Goal: Check status: Check status

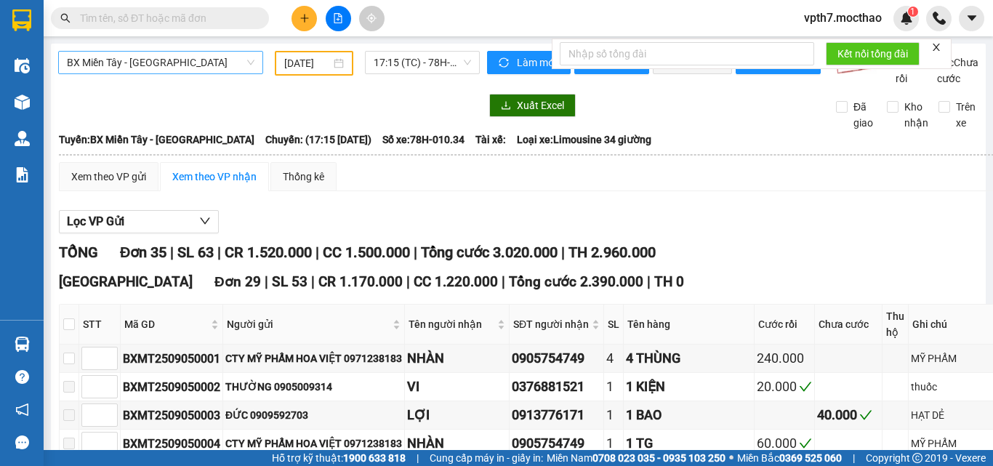
click at [170, 70] on span "BX Miền Tây - [GEOGRAPHIC_DATA]" at bounding box center [160, 63] width 187 height 22
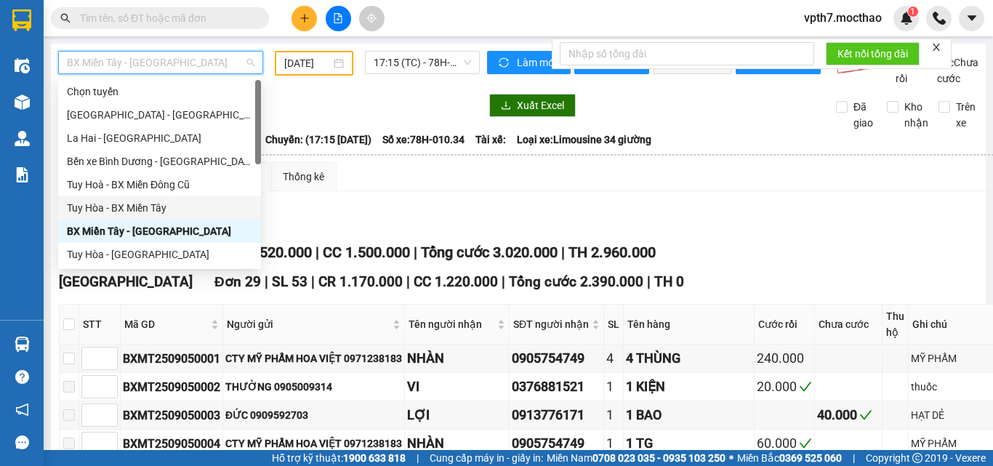
click at [146, 209] on div "Tuy Hòa - BX Miền Tây" at bounding box center [159, 208] width 185 height 16
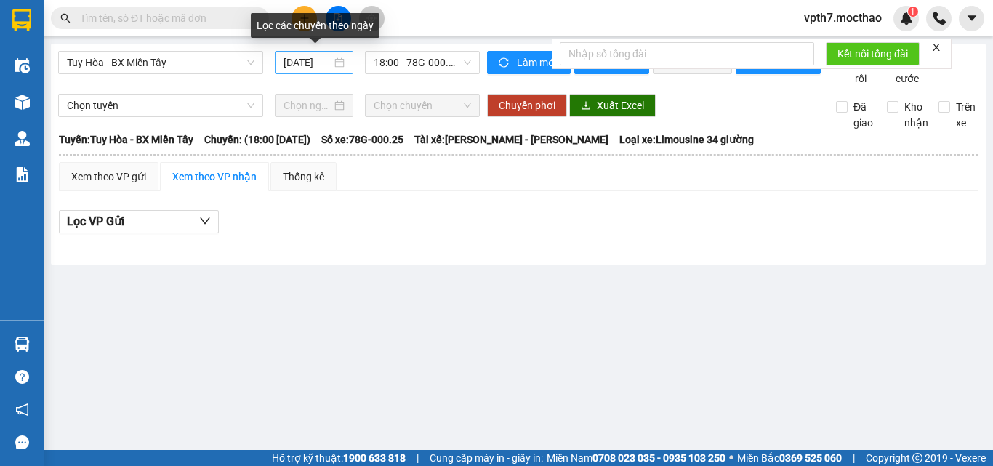
click at [307, 54] on div "[DATE]" at bounding box center [314, 62] width 78 height 23
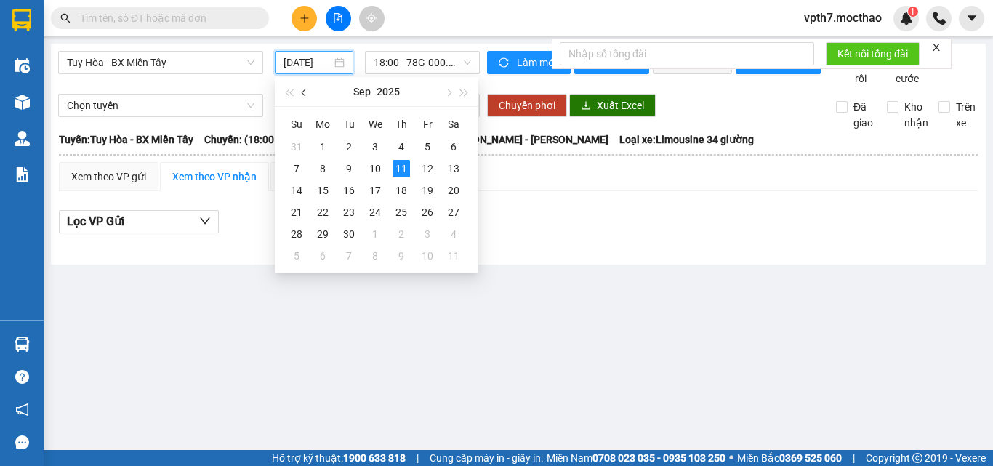
click at [297, 89] on button "button" at bounding box center [305, 91] width 16 height 29
click at [378, 233] on div "27" at bounding box center [374, 233] width 17 height 17
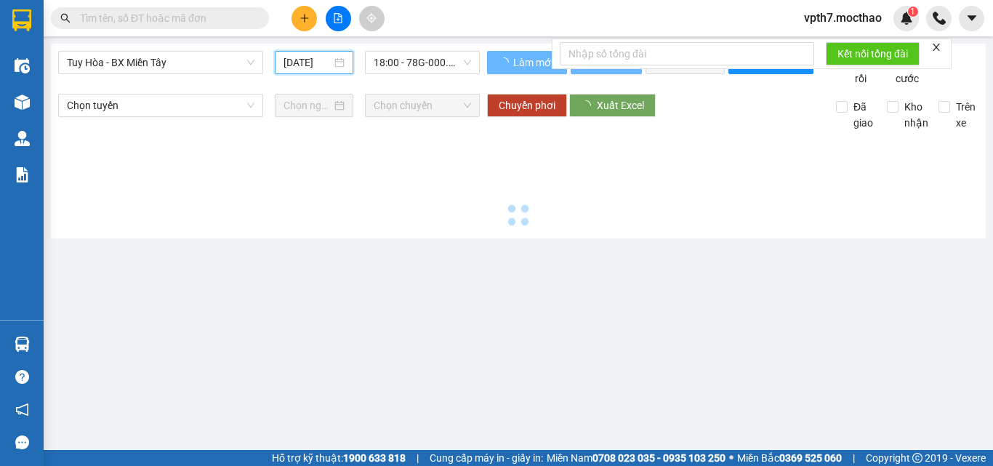
type input "[DATE]"
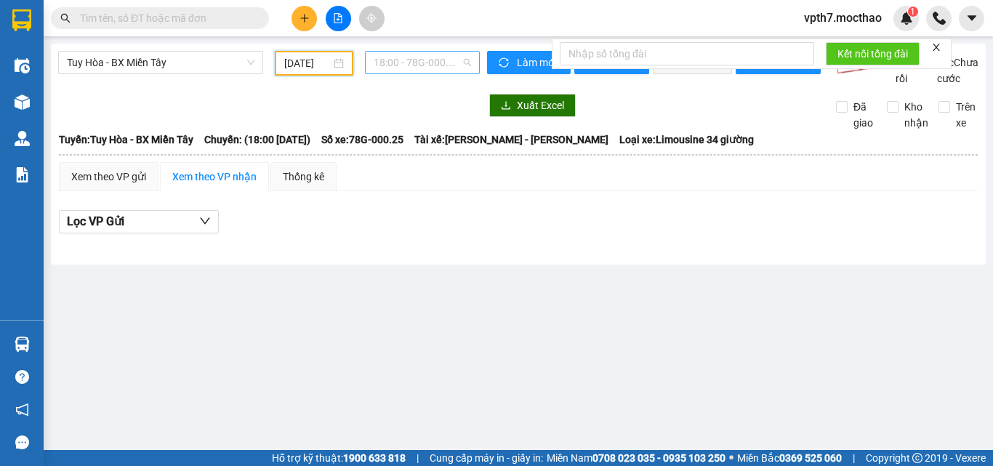
click at [416, 59] on span "18:00 - 78G-000.25" at bounding box center [422, 63] width 97 height 22
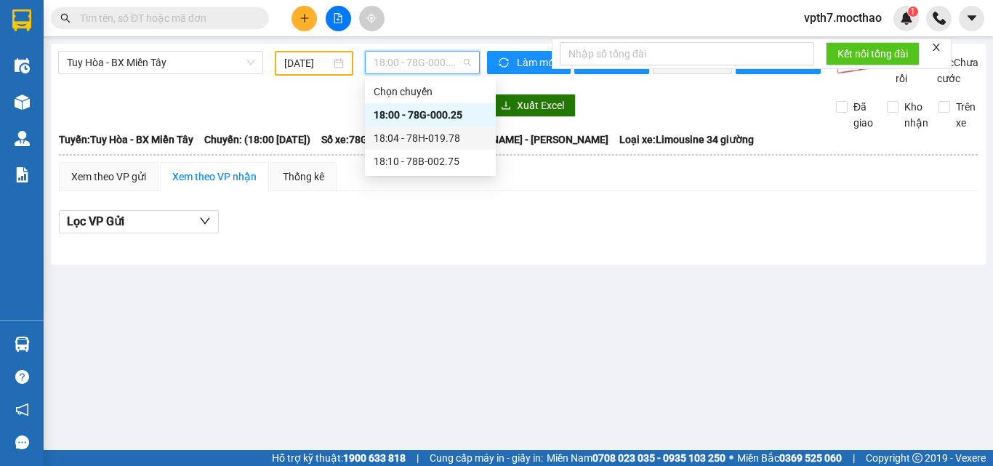
click at [445, 144] on div "18:04 - 78H-019.78" at bounding box center [430, 138] width 113 height 16
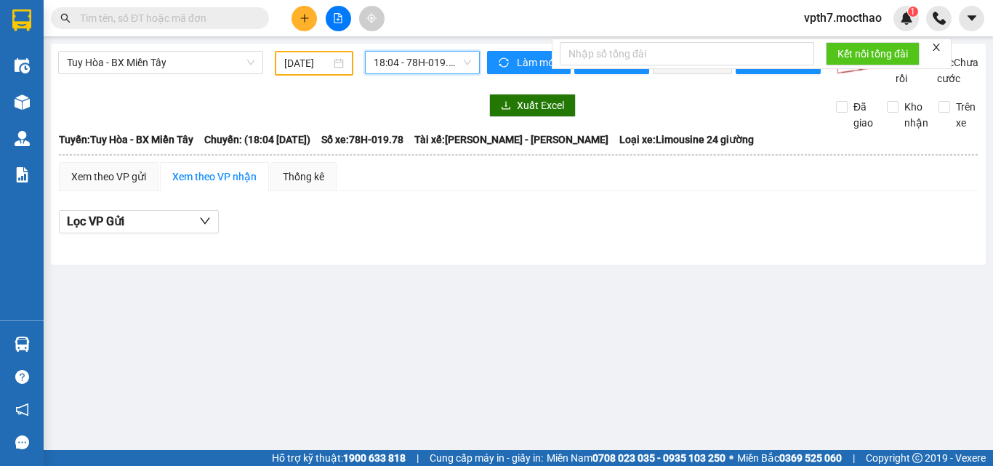
click at [424, 65] on span "18:04 - 78H-019.78" at bounding box center [422, 63] width 97 height 22
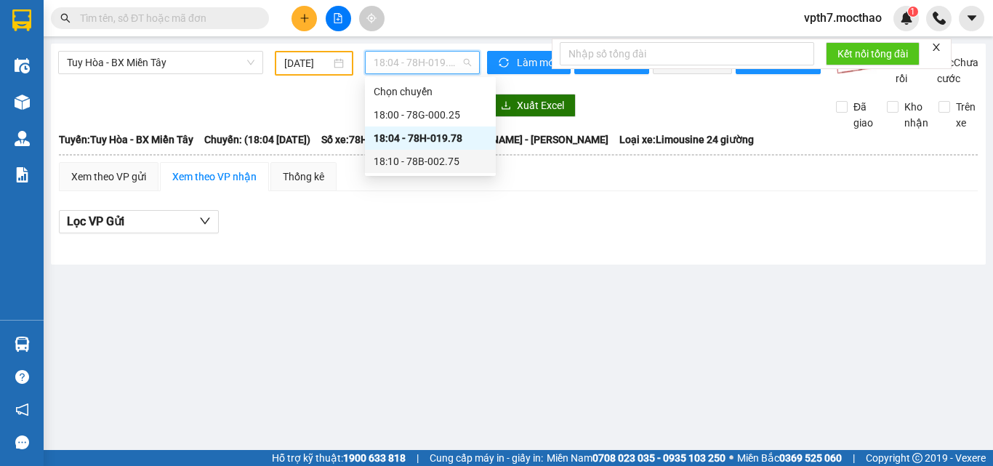
click at [428, 166] on div "18:10 - 78B-002.75" at bounding box center [430, 161] width 113 height 16
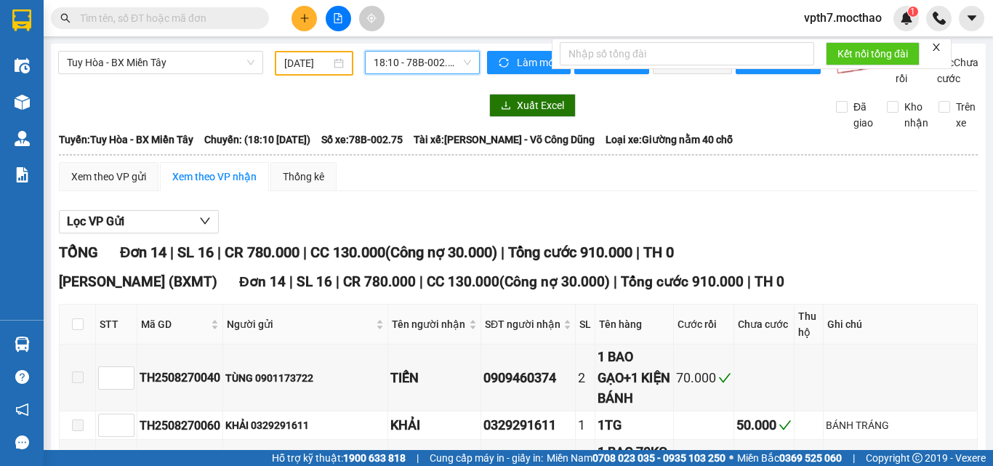
click at [422, 65] on span "18:10 - 78B-002.75" at bounding box center [422, 63] width 97 height 22
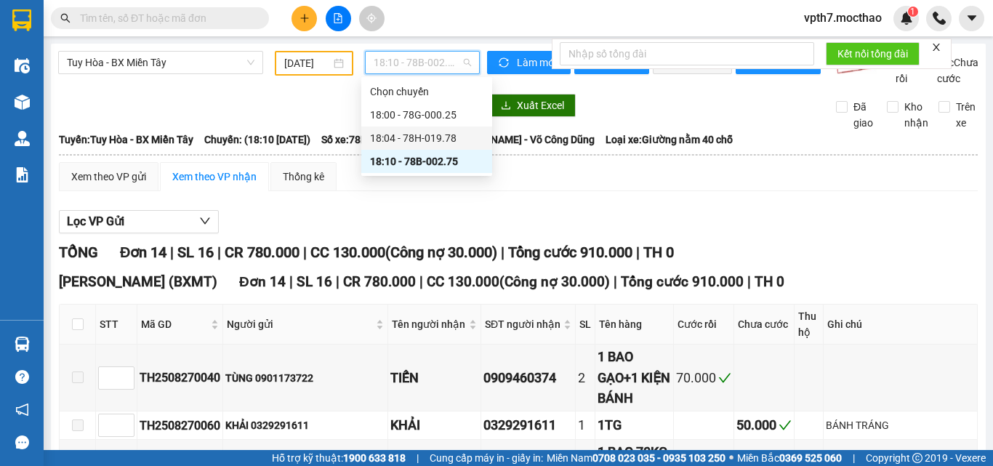
click at [434, 138] on div "18:04 - 78H-019.78" at bounding box center [426, 138] width 113 height 16
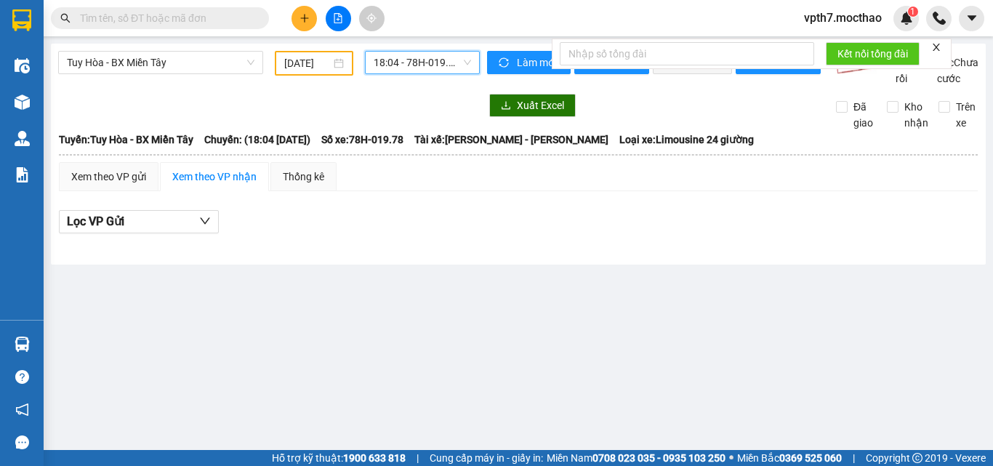
click at [429, 67] on span "18:04 - 78H-019.78" at bounding box center [422, 63] width 97 height 22
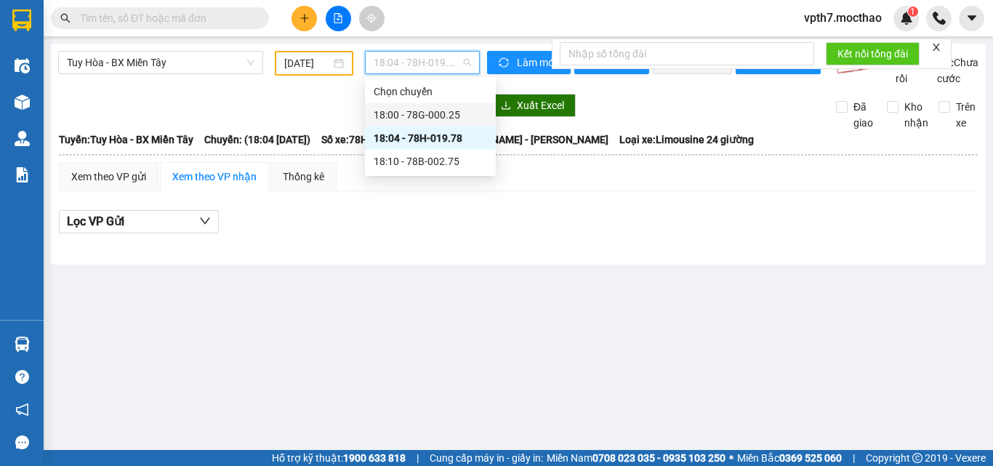
click at [437, 114] on div "18:00 - 78G-000.25" at bounding box center [430, 115] width 113 height 16
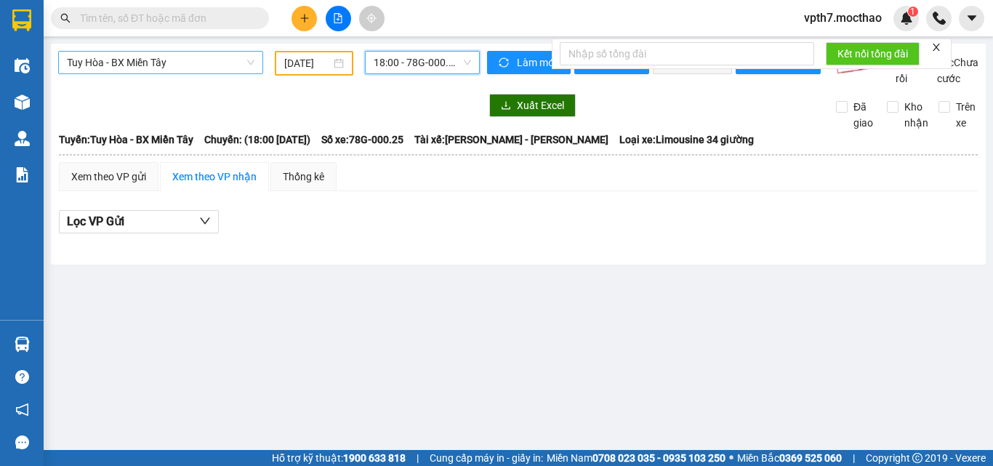
click at [222, 72] on span "Tuy Hòa - BX Miền Tây" at bounding box center [160, 63] width 187 height 22
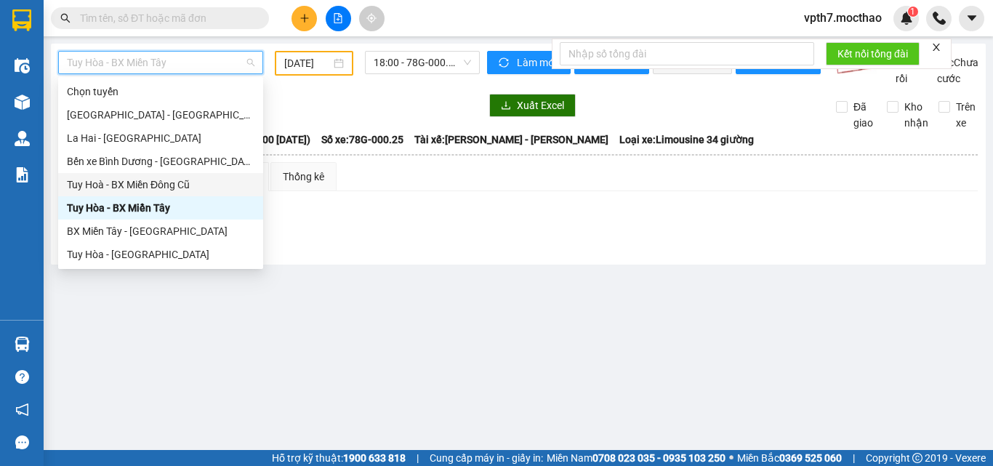
click at [142, 189] on div "Tuy Hoà - BX Miền Đông Cũ" at bounding box center [160, 185] width 187 height 16
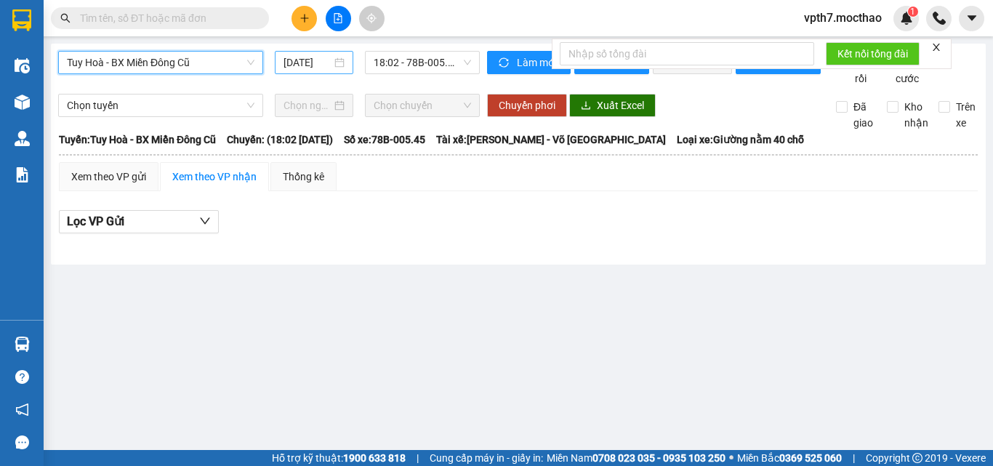
click at [311, 58] on input "[DATE]" at bounding box center [307, 63] width 48 height 16
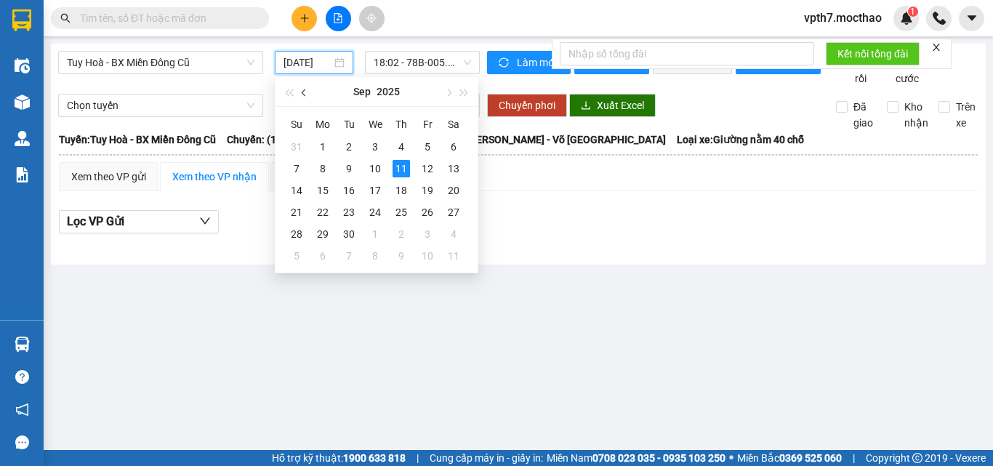
click at [302, 90] on button "button" at bounding box center [305, 91] width 16 height 29
drag, startPoint x: 374, startPoint y: 233, endPoint x: 416, endPoint y: 96, distance: 143.0
click at [374, 231] on div "27" at bounding box center [374, 233] width 17 height 17
type input "[DATE]"
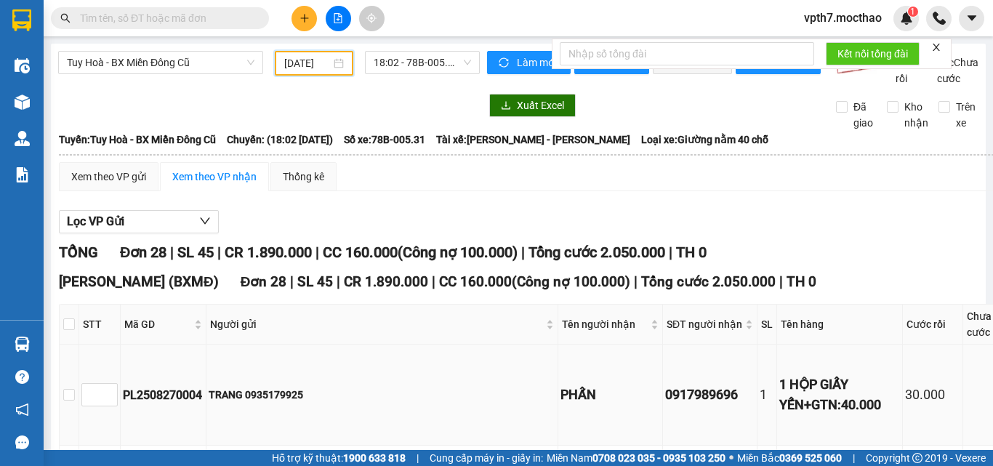
scroll to position [218, 0]
